Goal: Task Accomplishment & Management: Use online tool/utility

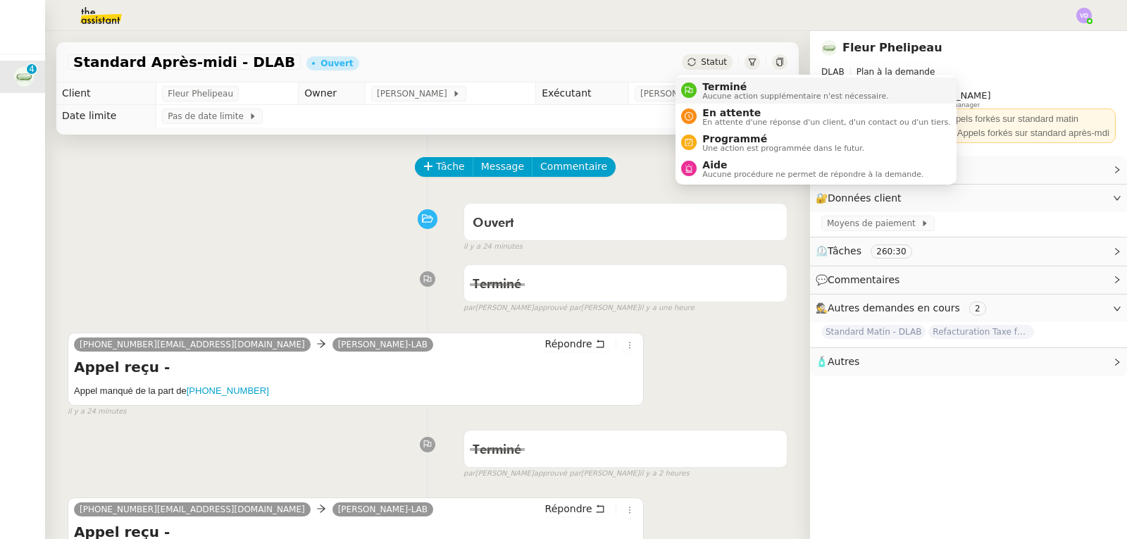
click at [735, 93] on span "Aucune action supplémentaire n'est nécessaire." at bounding box center [795, 96] width 186 height 8
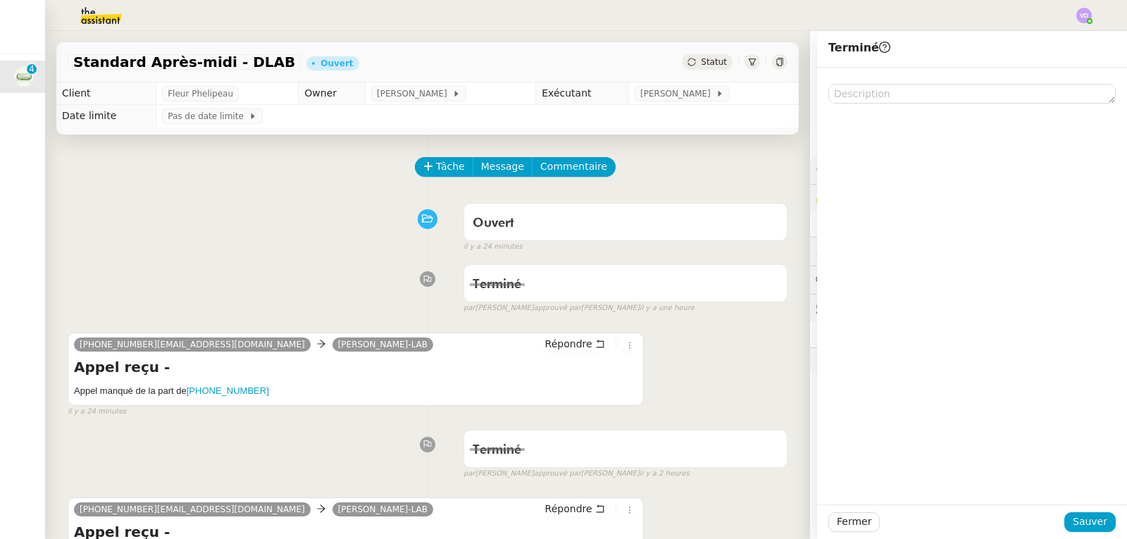
click at [1094, 533] on div "Fermer Sauver" at bounding box center [972, 521] width 310 height 35
click at [1094, 526] on span "Sauver" at bounding box center [1090, 521] width 35 height 16
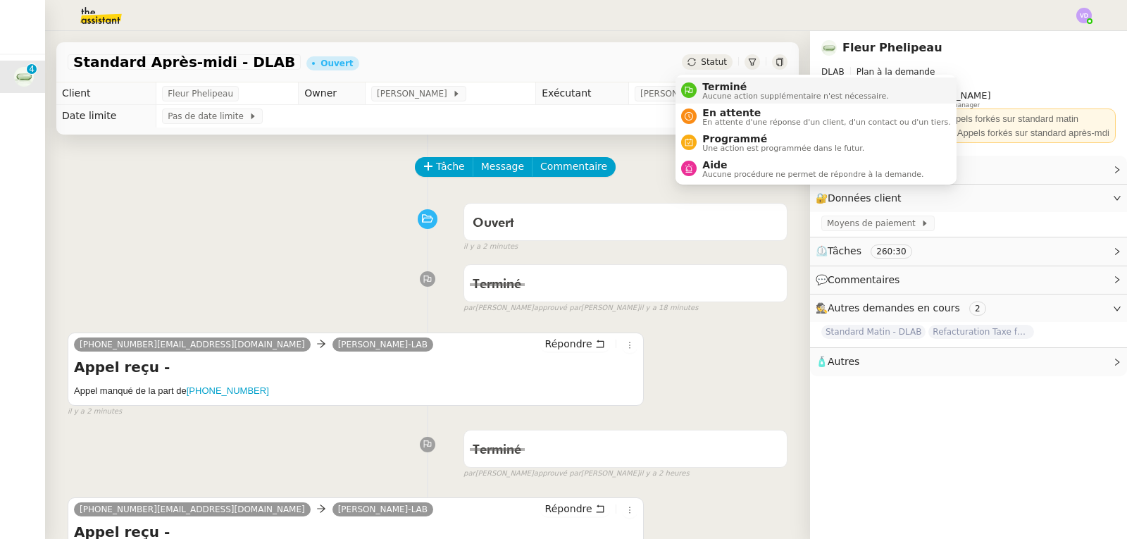
click at [718, 89] on span "Terminé" at bounding box center [795, 86] width 186 height 11
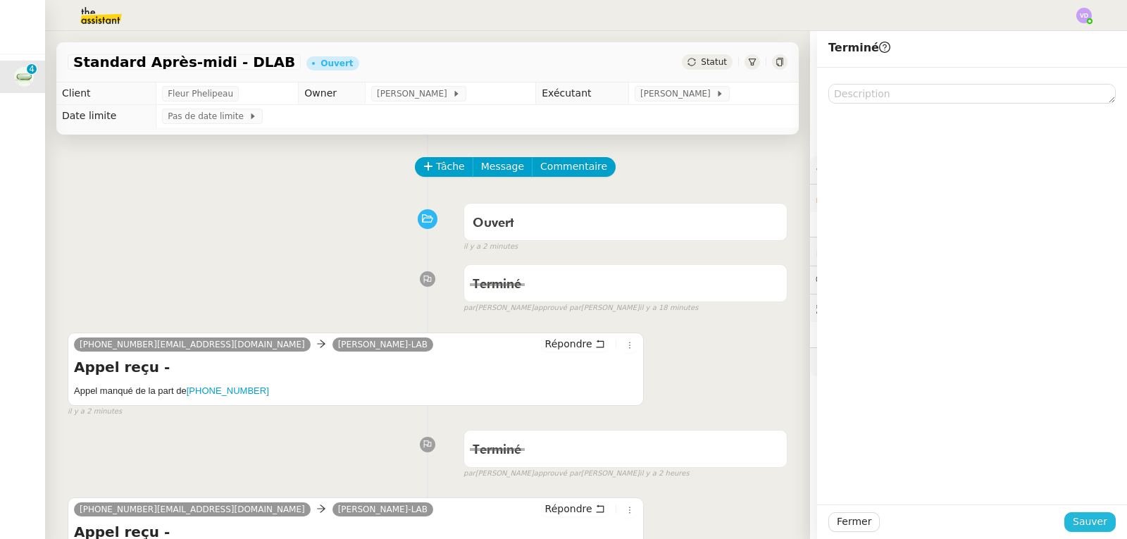
click at [1084, 518] on span "Sauver" at bounding box center [1090, 521] width 35 height 16
